Goal: Check status: Check status

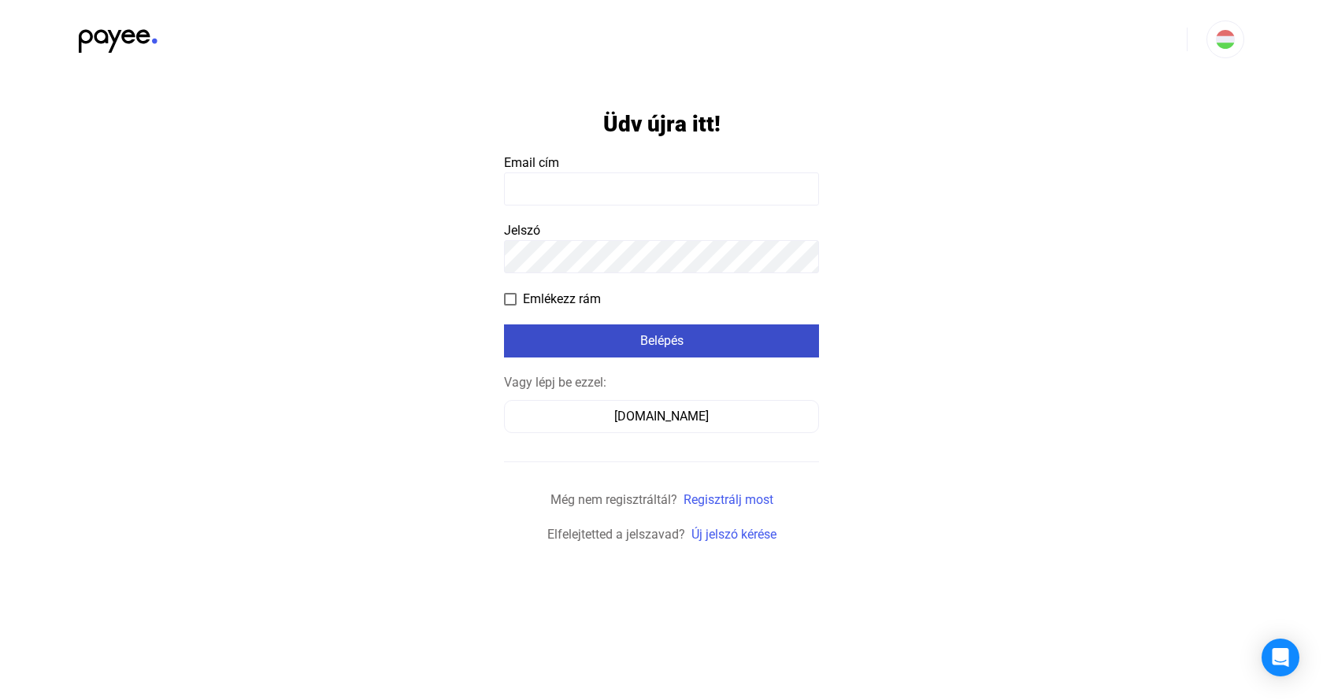
click at [675, 339] on div "Belépés" at bounding box center [662, 341] width 306 height 19
click at [620, 186] on input at bounding box center [661, 189] width 315 height 33
click at [89, 31] on img at bounding box center [118, 36] width 79 height 32
click at [610, 202] on input at bounding box center [661, 189] width 315 height 33
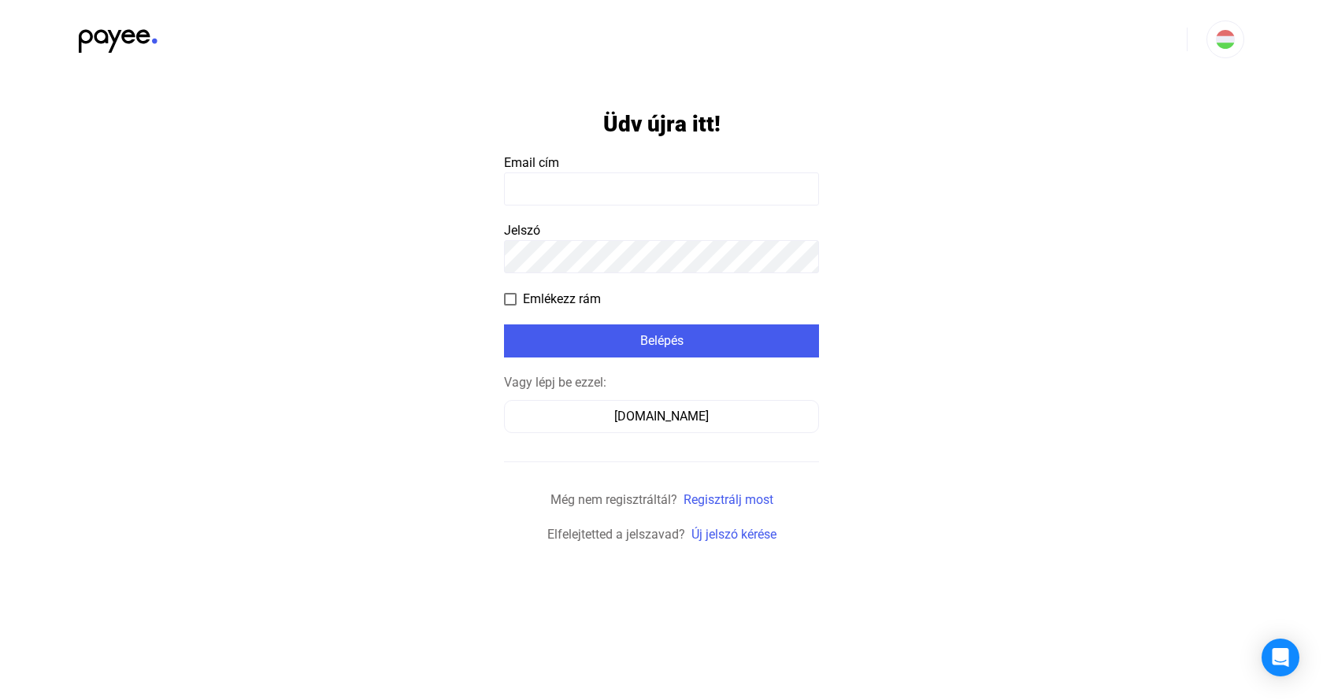
click at [628, 198] on input at bounding box center [661, 189] width 315 height 33
type input "**********"
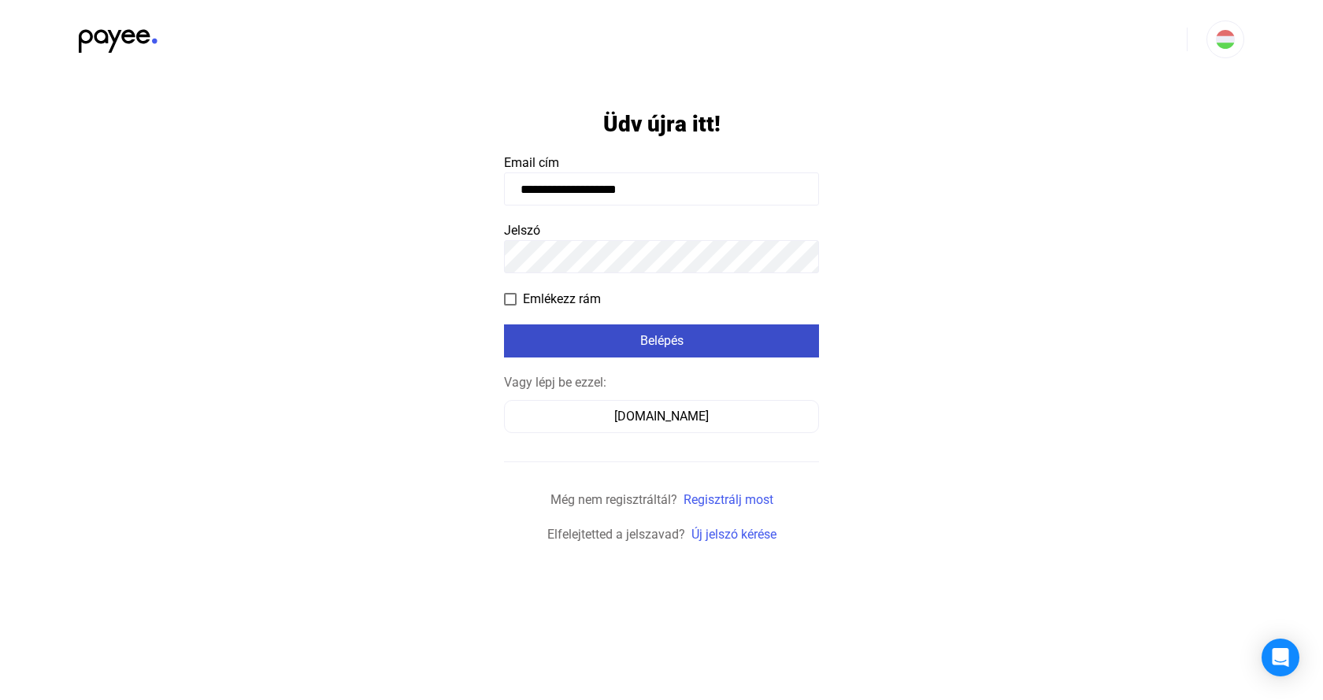
click at [651, 352] on button "Belépés" at bounding box center [661, 341] width 315 height 33
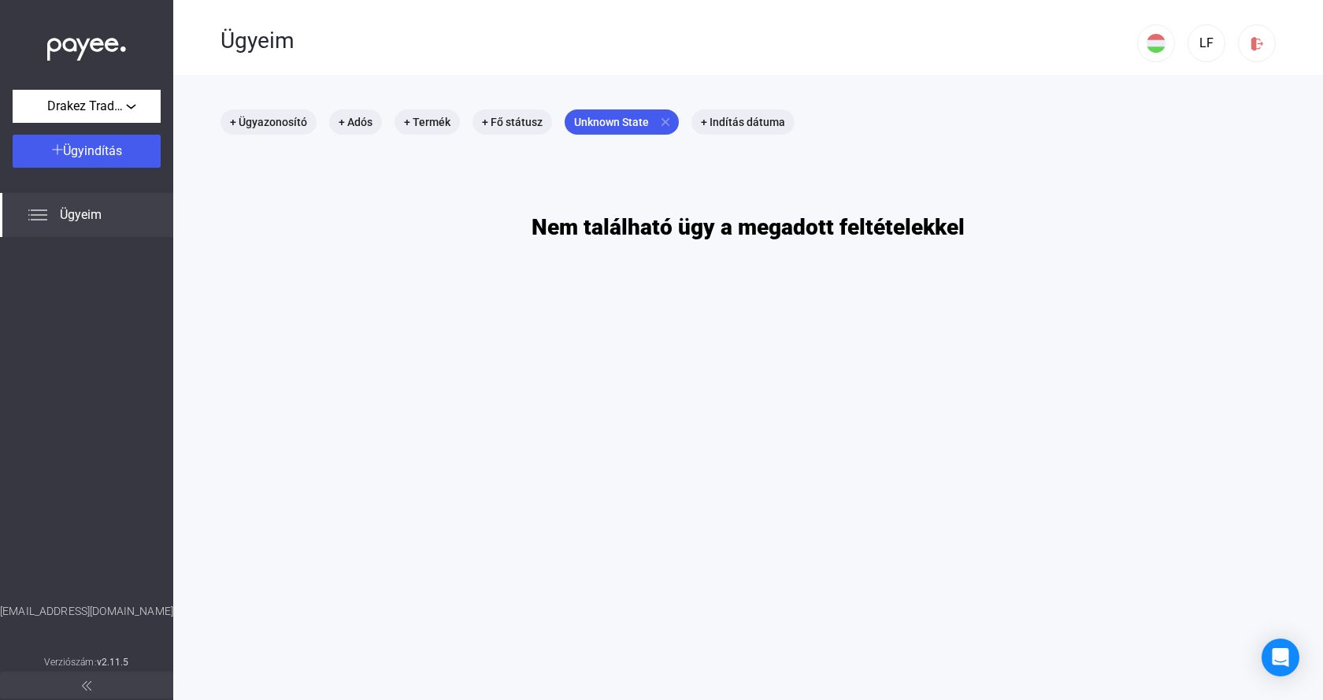
click at [110, 210] on div "Ügyeim" at bounding box center [86, 215] width 173 height 44
click at [661, 120] on mat-icon "close" at bounding box center [665, 122] width 14 height 14
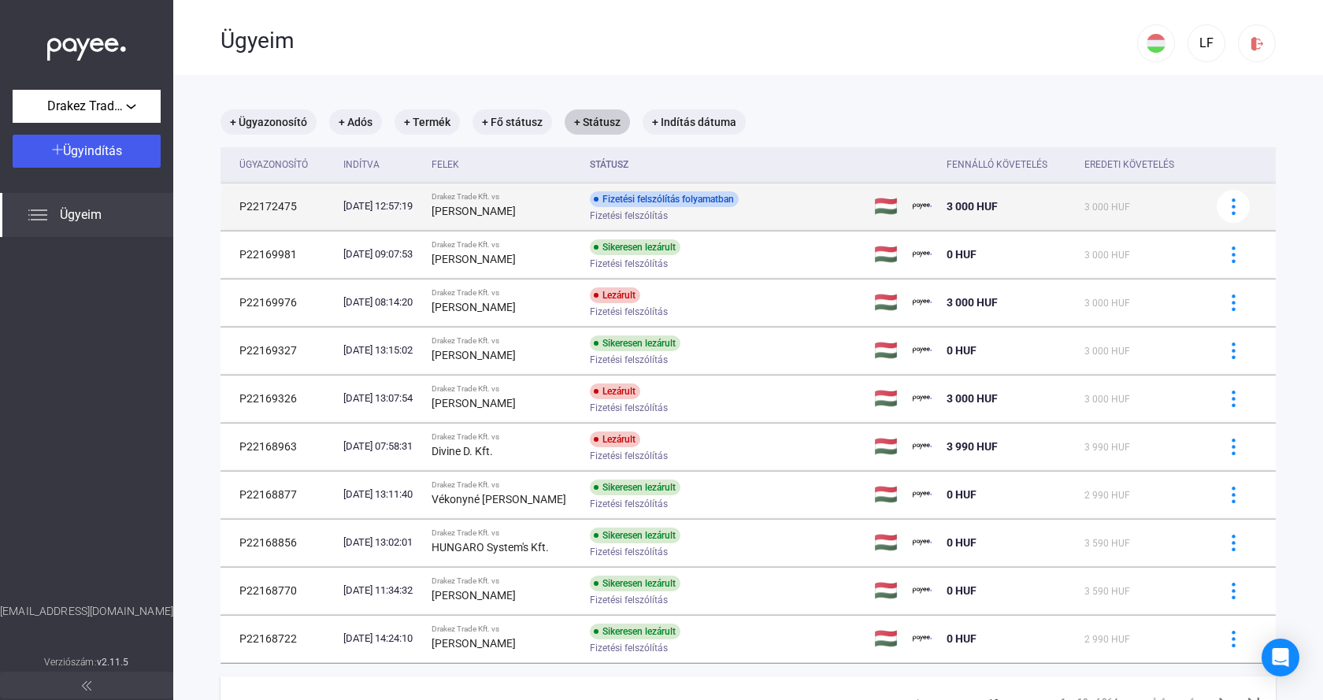
click at [255, 202] on td "P22172475" at bounding box center [279, 206] width 117 height 47
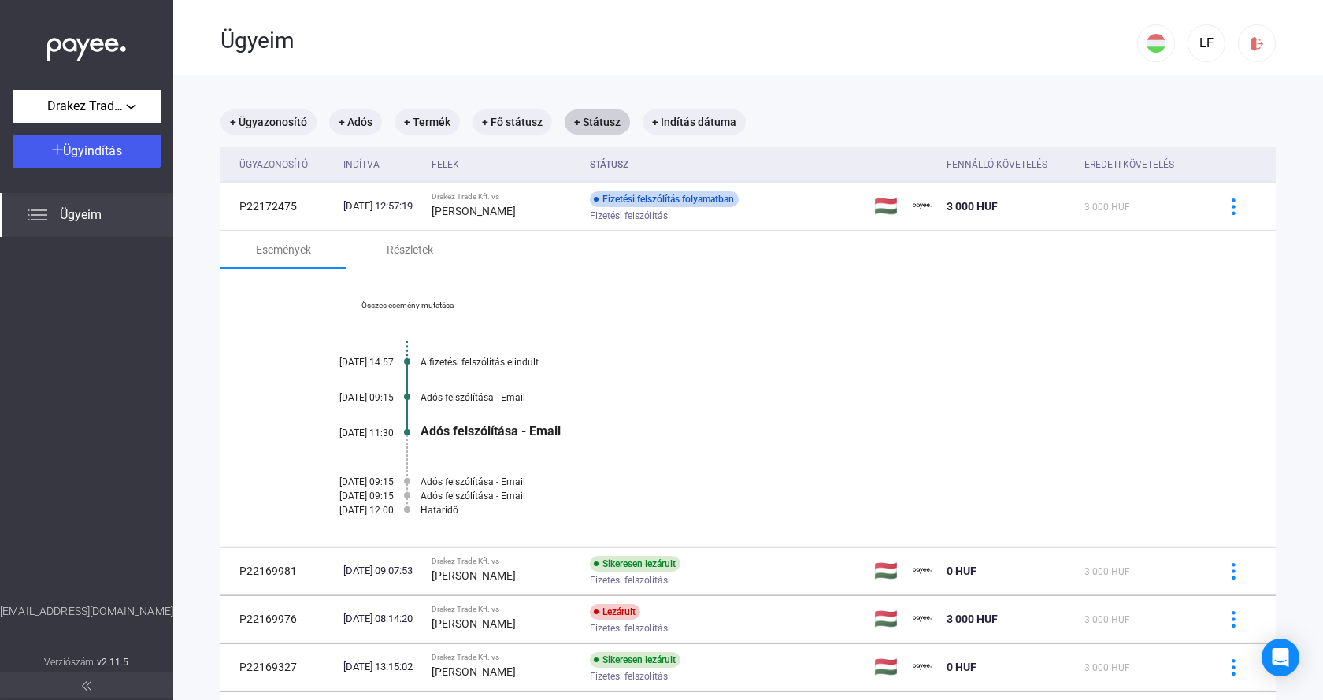
click at [417, 306] on link "Összes esemény mutatása" at bounding box center [407, 305] width 216 height 9
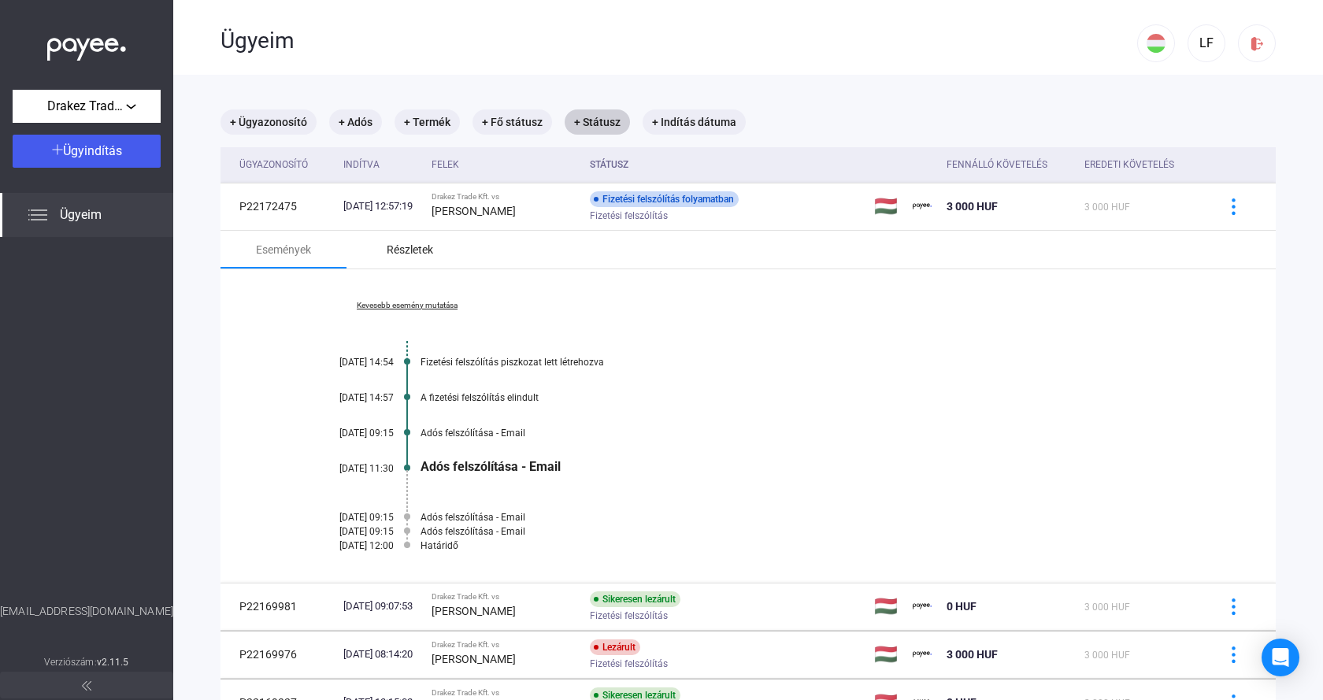
click at [414, 249] on div "Részletek" at bounding box center [410, 249] width 46 height 19
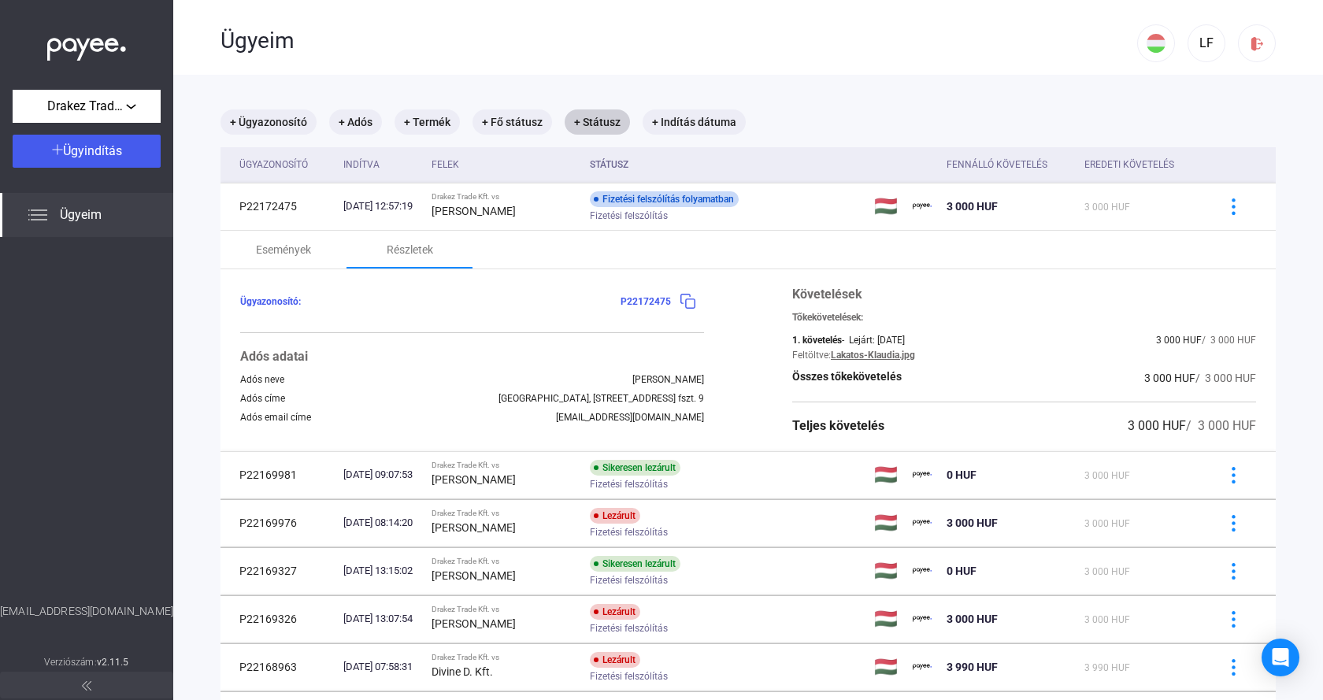
click at [880, 351] on link "Lakatos-Klaudia.jpg" at bounding box center [873, 355] width 84 height 11
drag, startPoint x: 669, startPoint y: 397, endPoint x: 521, endPoint y: 398, distance: 147.3
click at [521, 398] on div "[GEOGRAPHIC_DATA], [STREET_ADDRESS] fszt. 9" at bounding box center [602, 398] width 206 height 11
click at [312, 249] on div "Események" at bounding box center [284, 250] width 126 height 38
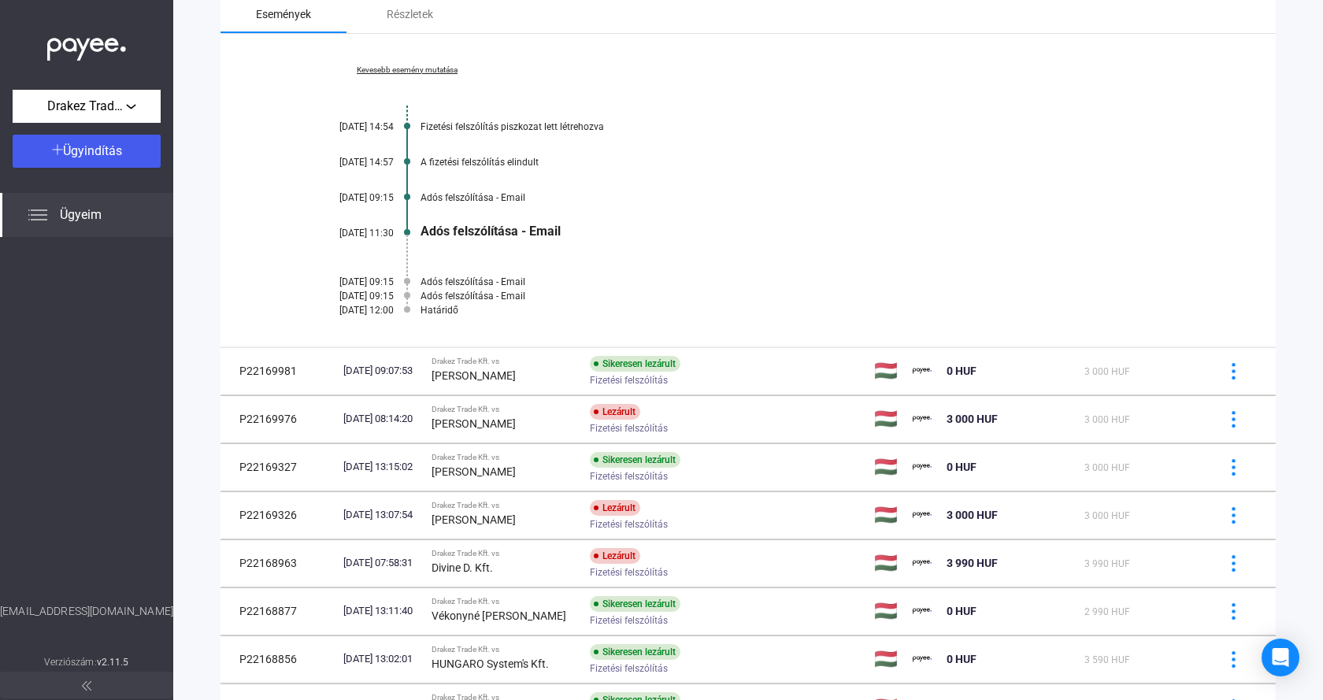
scroll to position [236, 0]
